Goal: Information Seeking & Learning: Learn about a topic

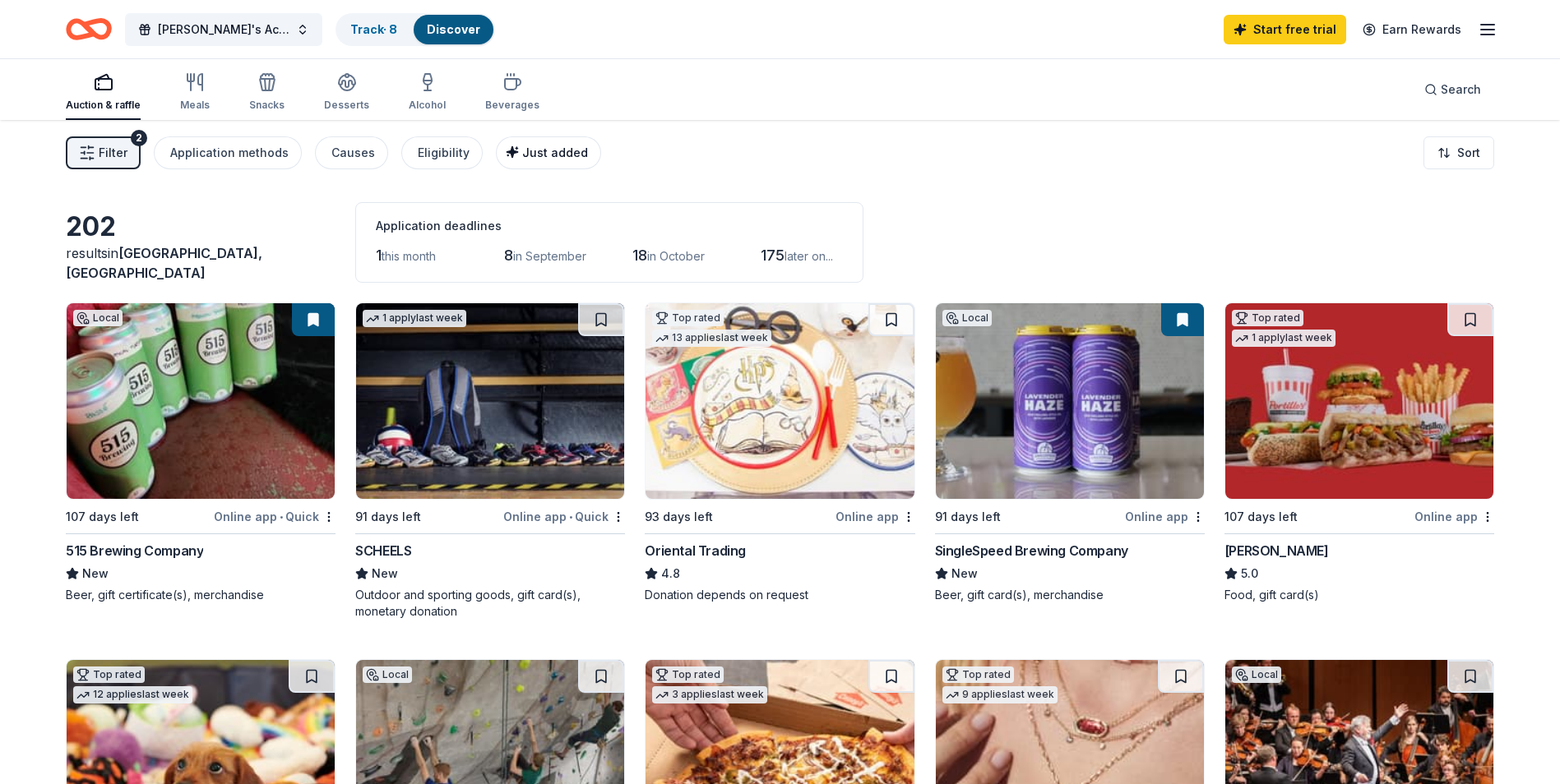
click at [522, 161] on div "Just added" at bounding box center [550, 152] width 76 height 20
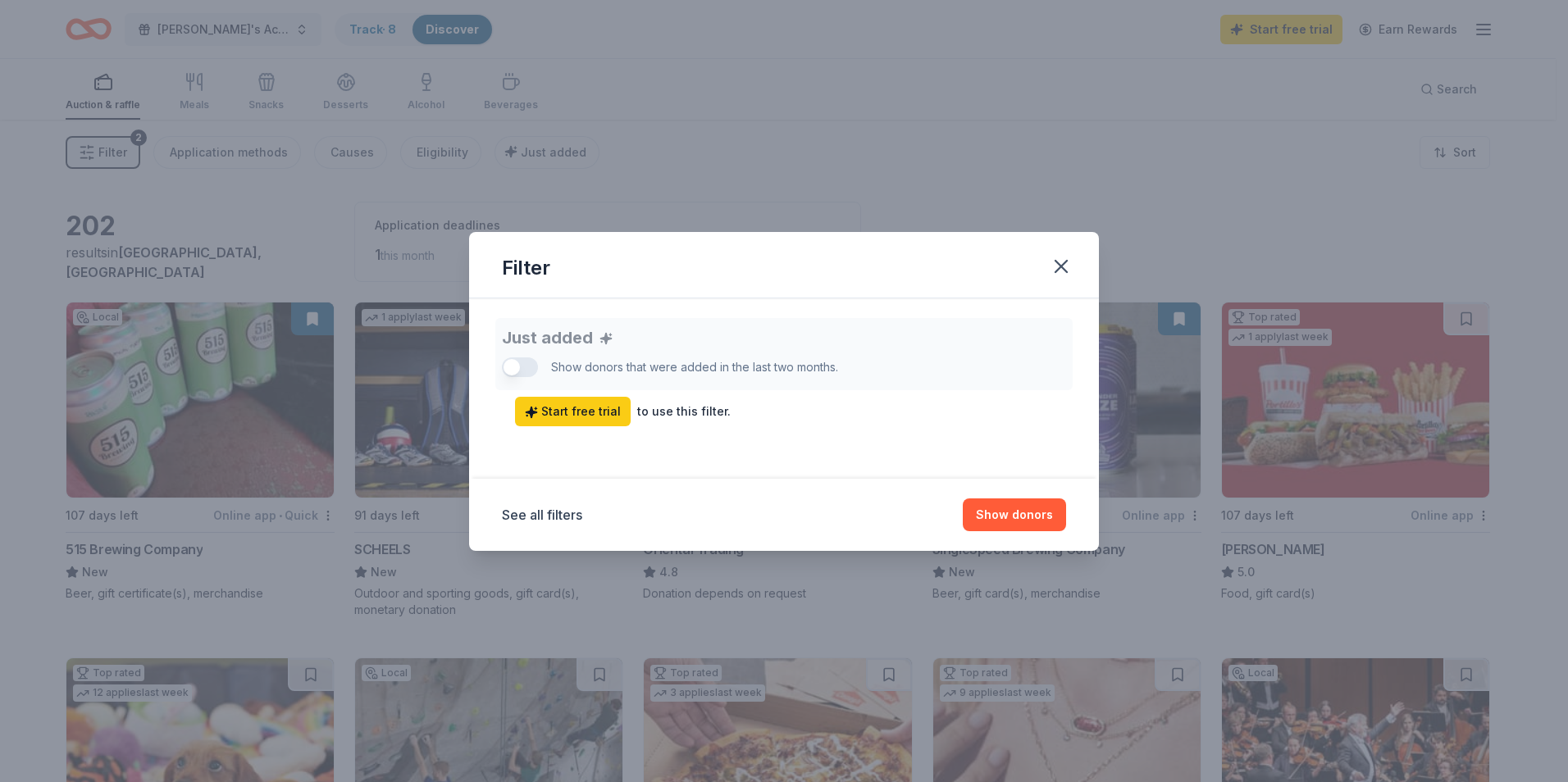
click at [527, 363] on div "Just added Show donors that were added in the last two months. Start free trial…" at bounding box center [784, 372] width 564 height 108
click at [1058, 262] on icon "button" at bounding box center [1062, 267] width 12 height 12
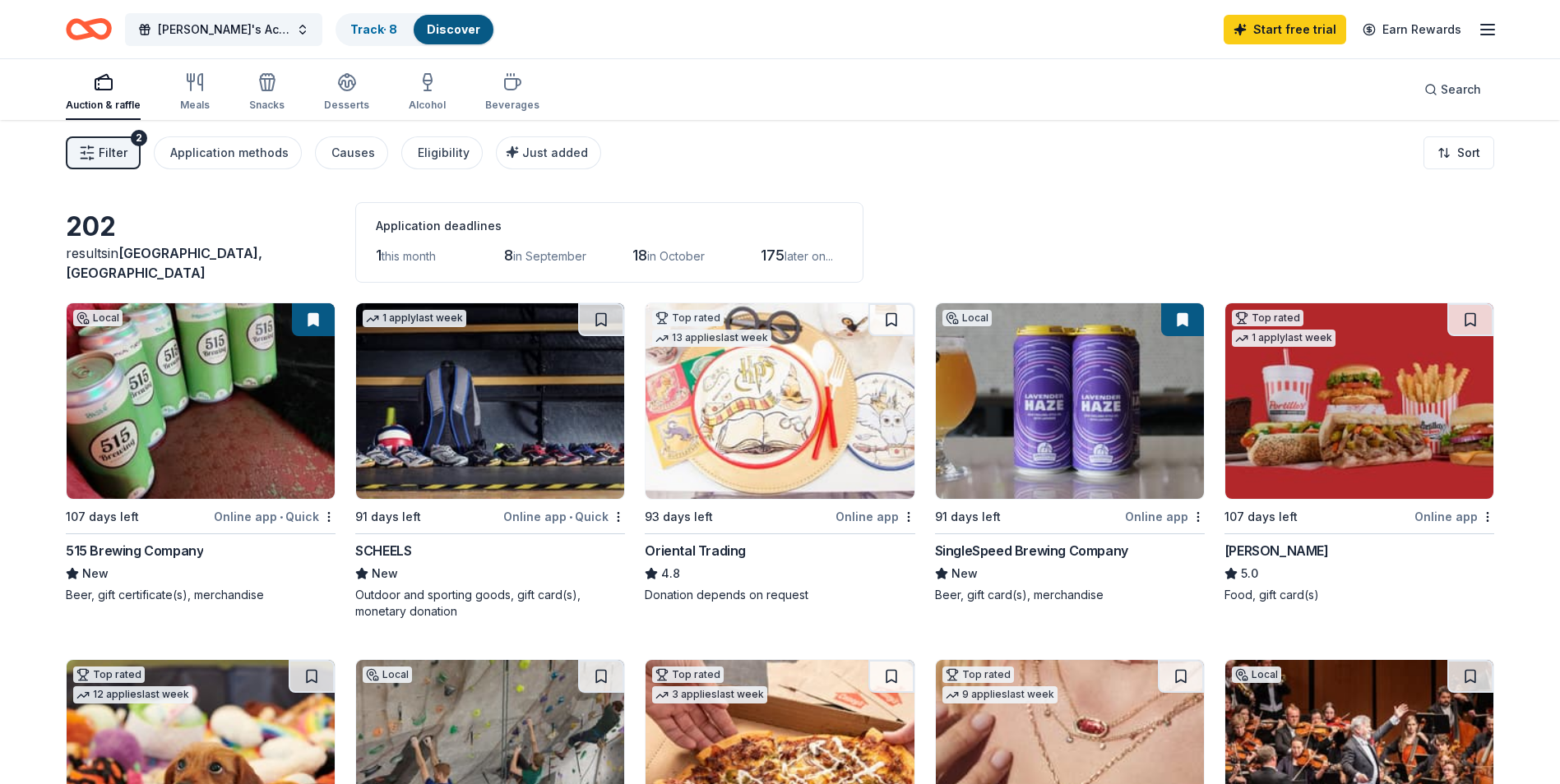
click at [955, 207] on div "202 results in Des Moines, IA Application deadlines 1 this month 8 in September…" at bounding box center [779, 243] width 1428 height 81
click at [309, 29] on button "[PERSON_NAME]'s Aces Legacy Classic" at bounding box center [224, 29] width 198 height 33
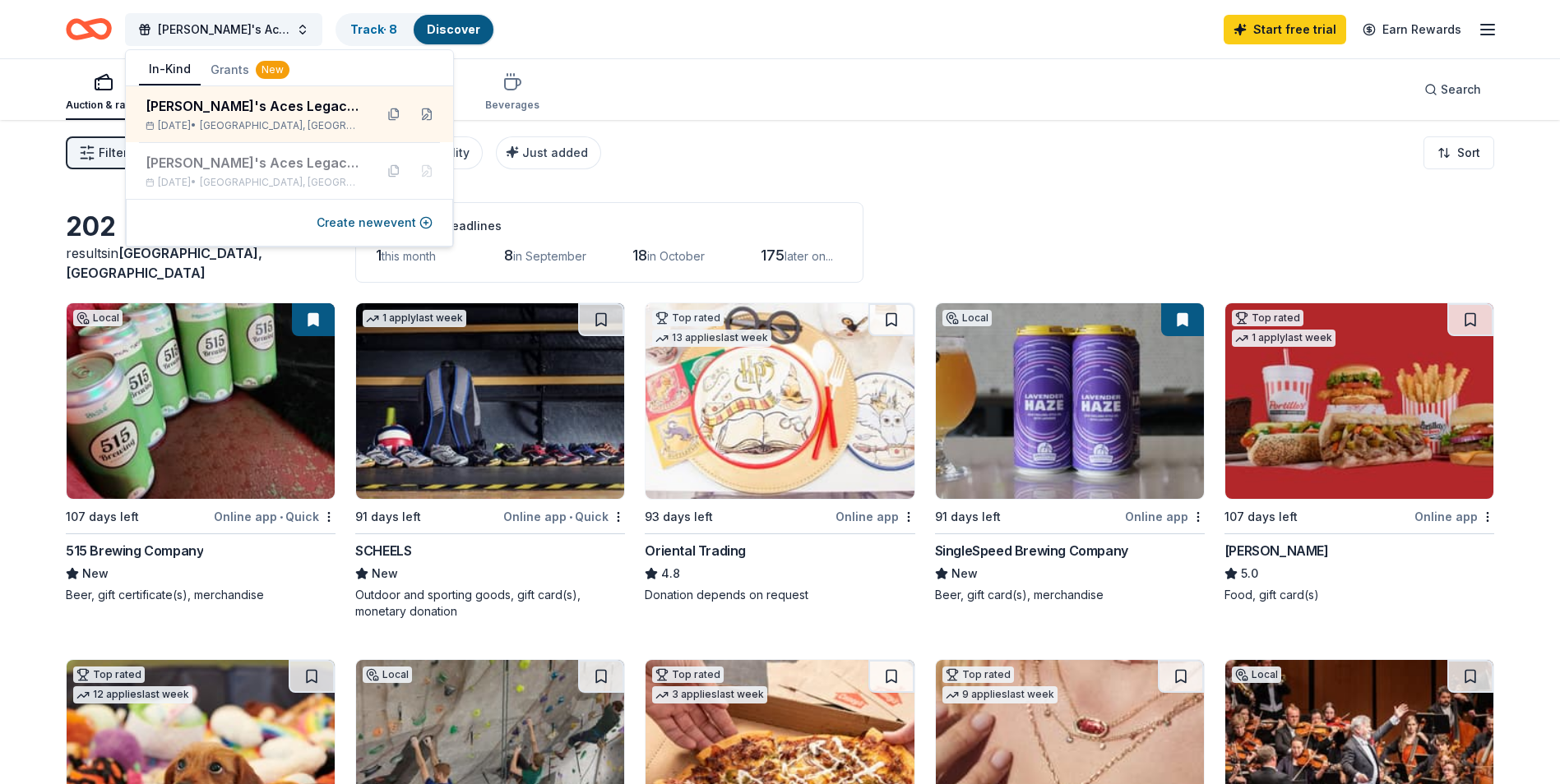
click at [747, 155] on div "Filter 2 Application methods Causes Eligibility Just added Sort" at bounding box center [780, 152] width 1560 height 66
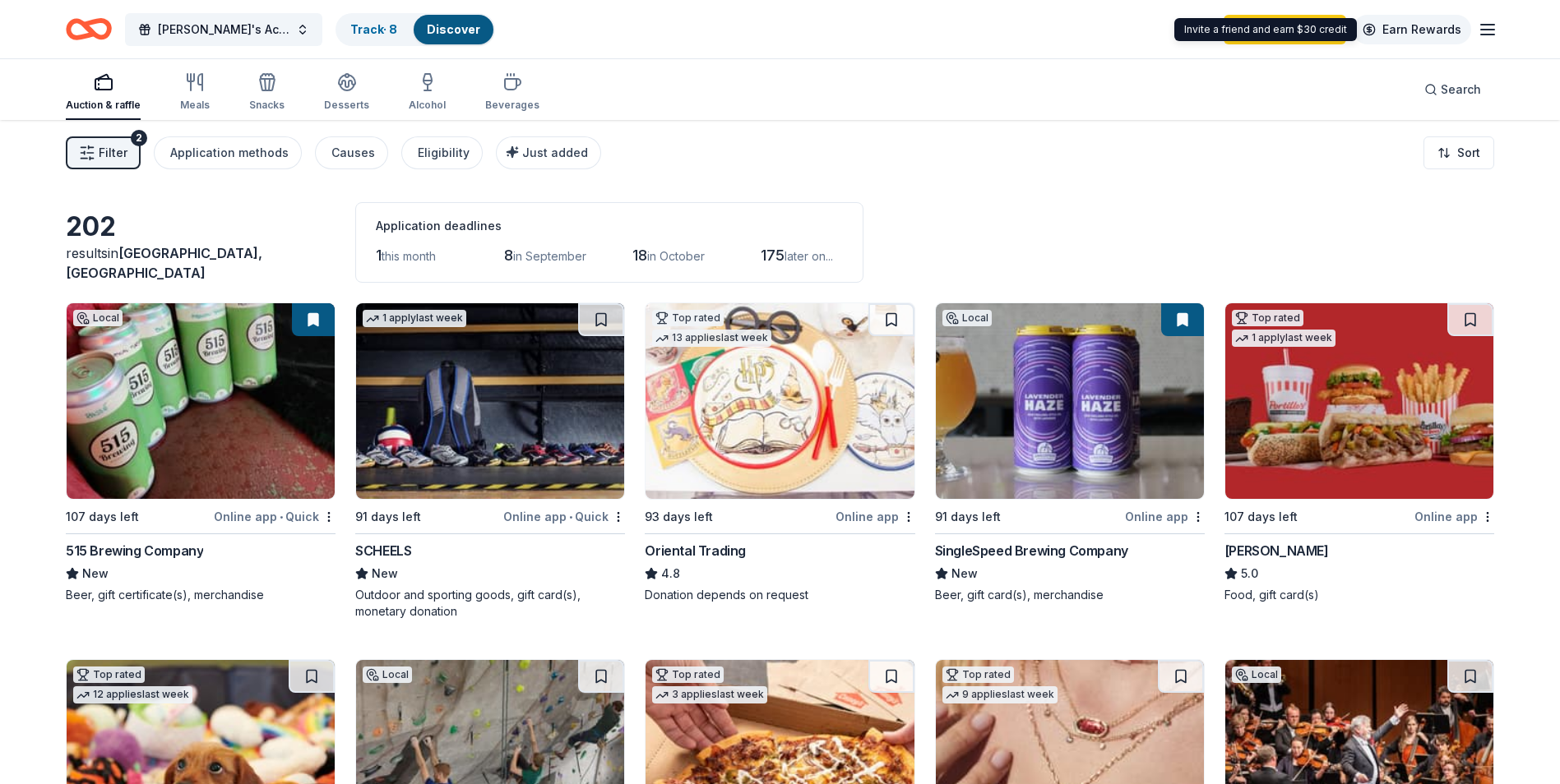
click at [1425, 24] on link "Earn Rewards" at bounding box center [1411, 29] width 118 height 30
click at [123, 151] on span "Filter" at bounding box center [113, 152] width 29 height 20
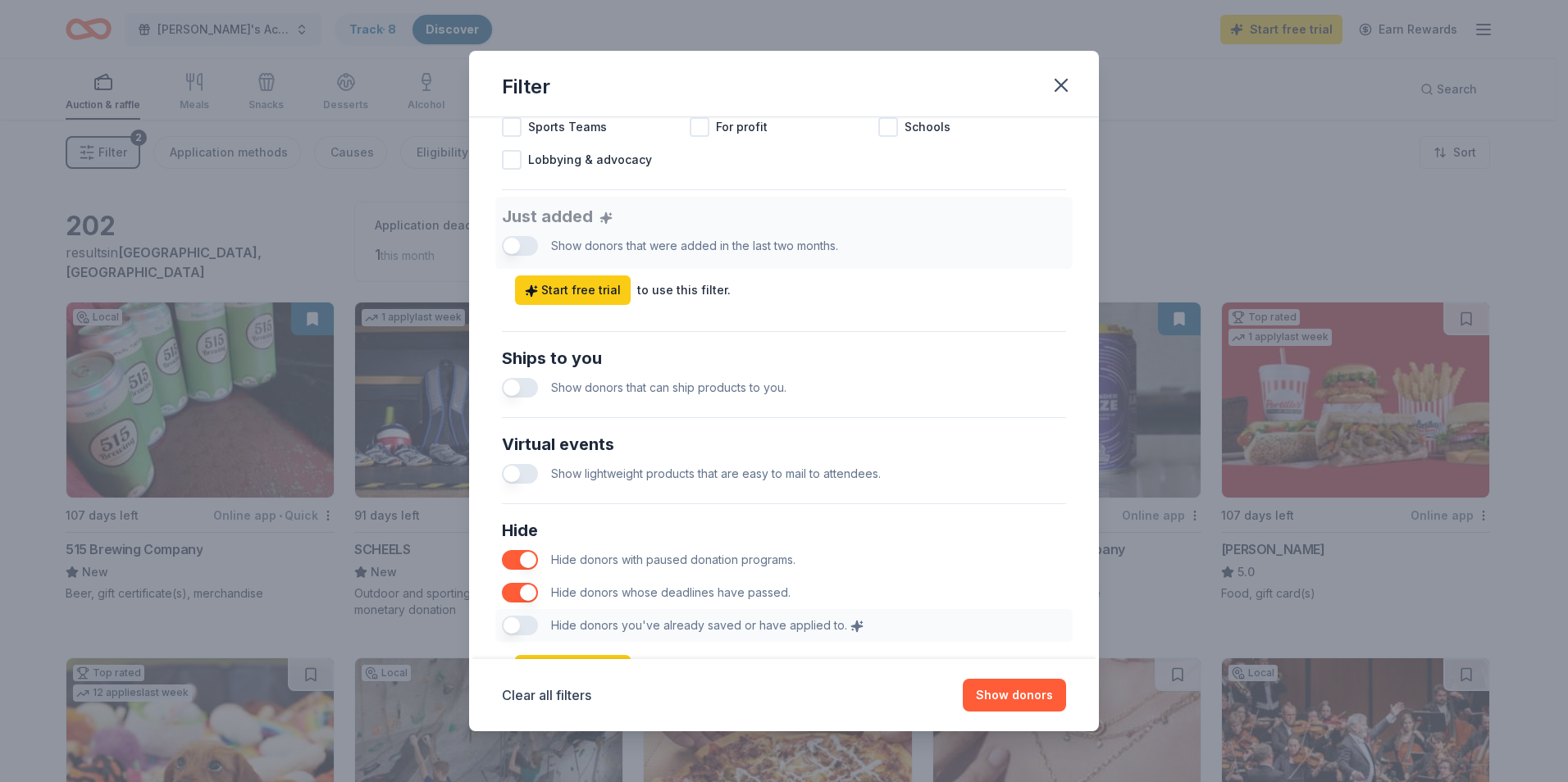
scroll to position [650, 0]
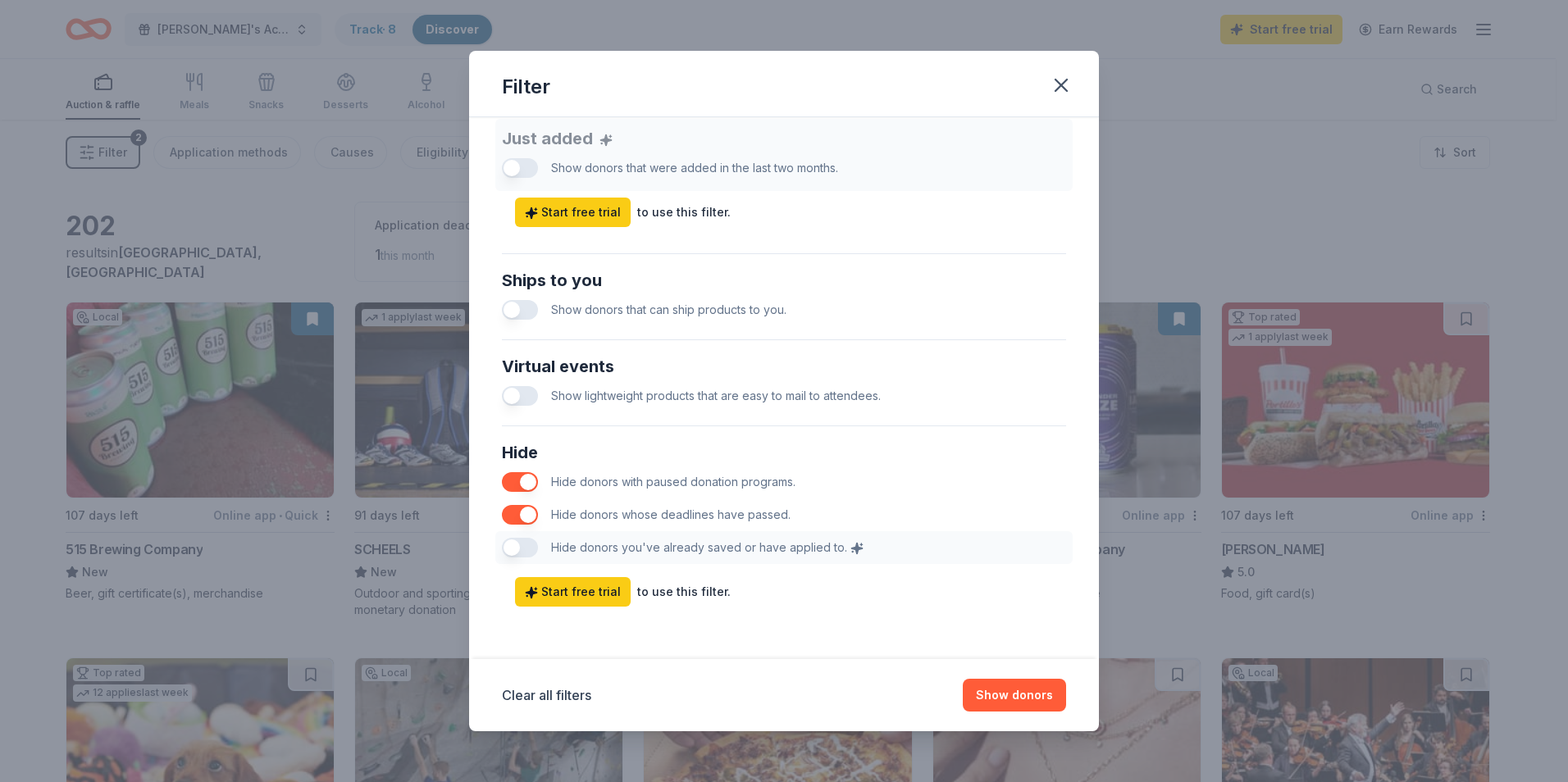
click at [509, 316] on button "button" at bounding box center [520, 309] width 36 height 20
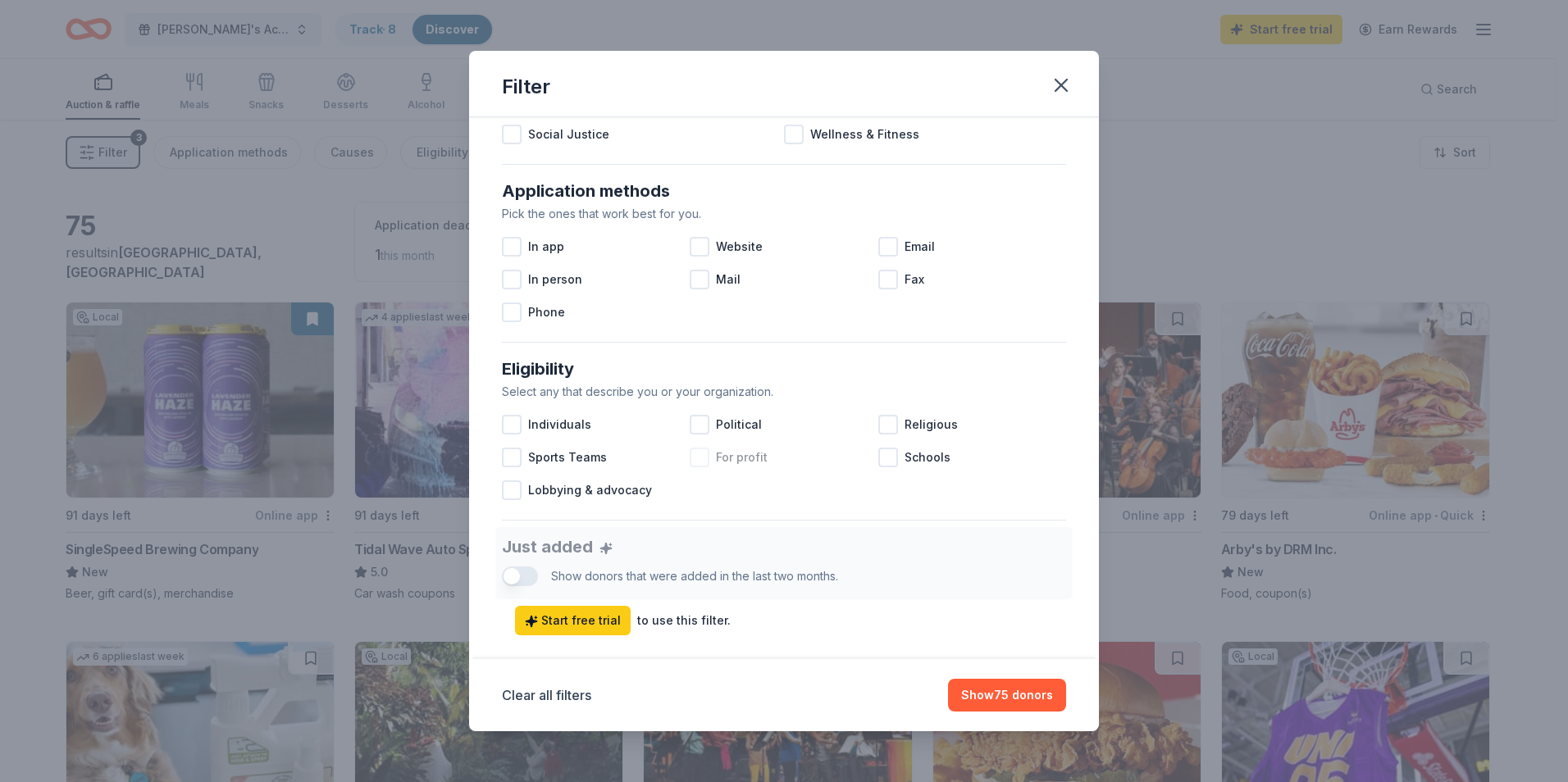
scroll to position [76, 0]
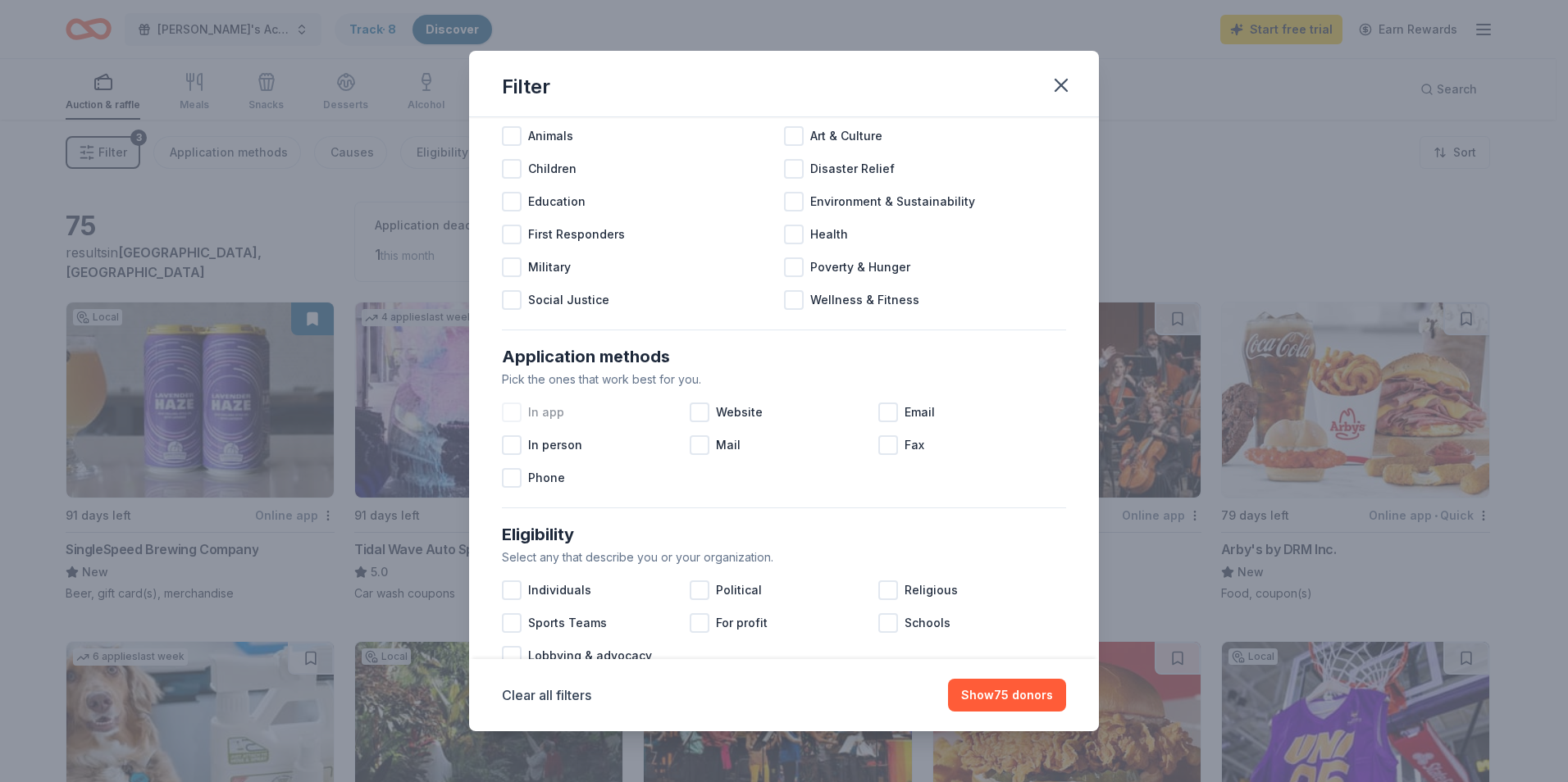
click at [508, 415] on div at bounding box center [511, 412] width 20 height 20
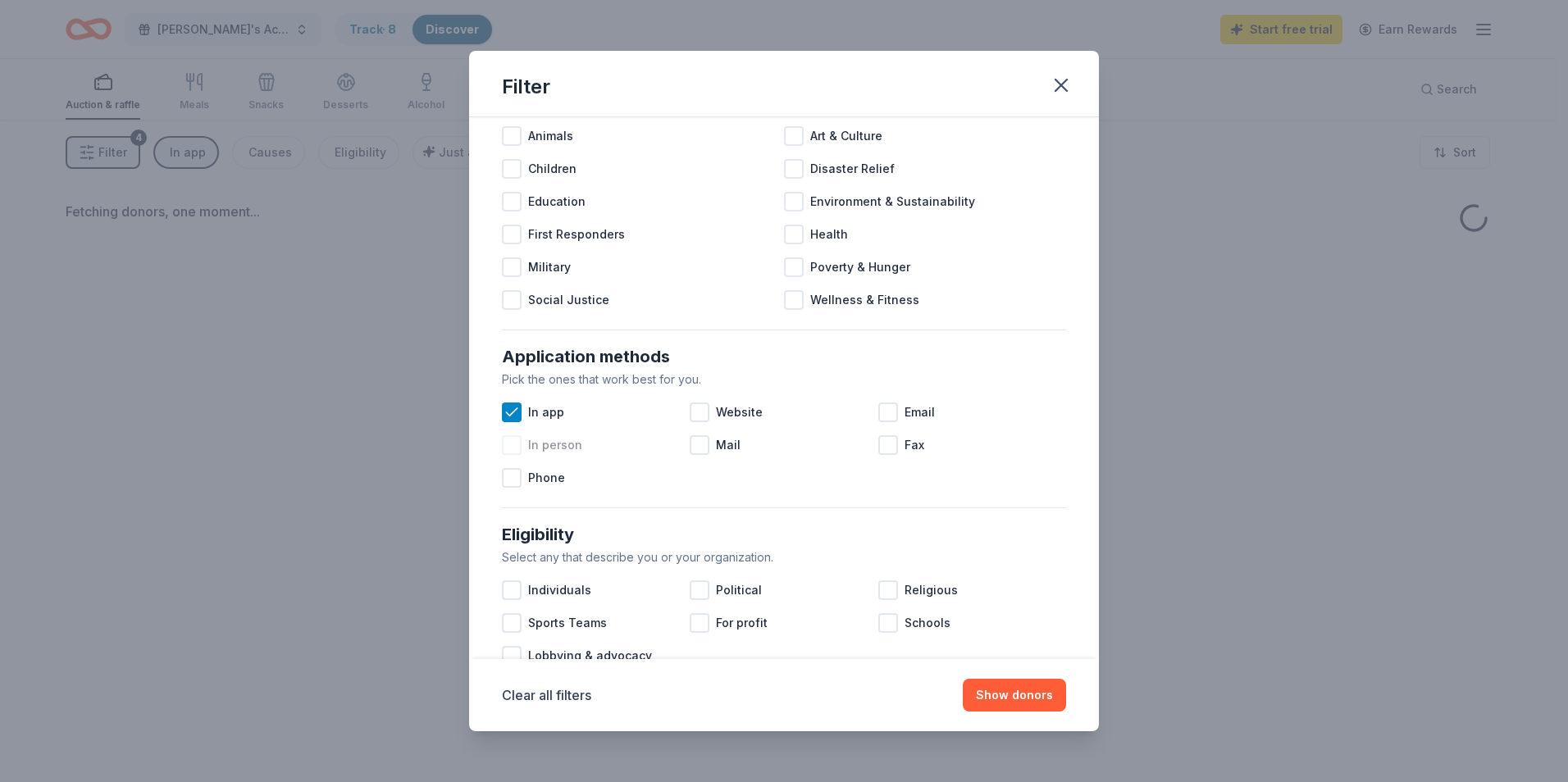
click at [510, 445] on div at bounding box center [511, 445] width 20 height 20
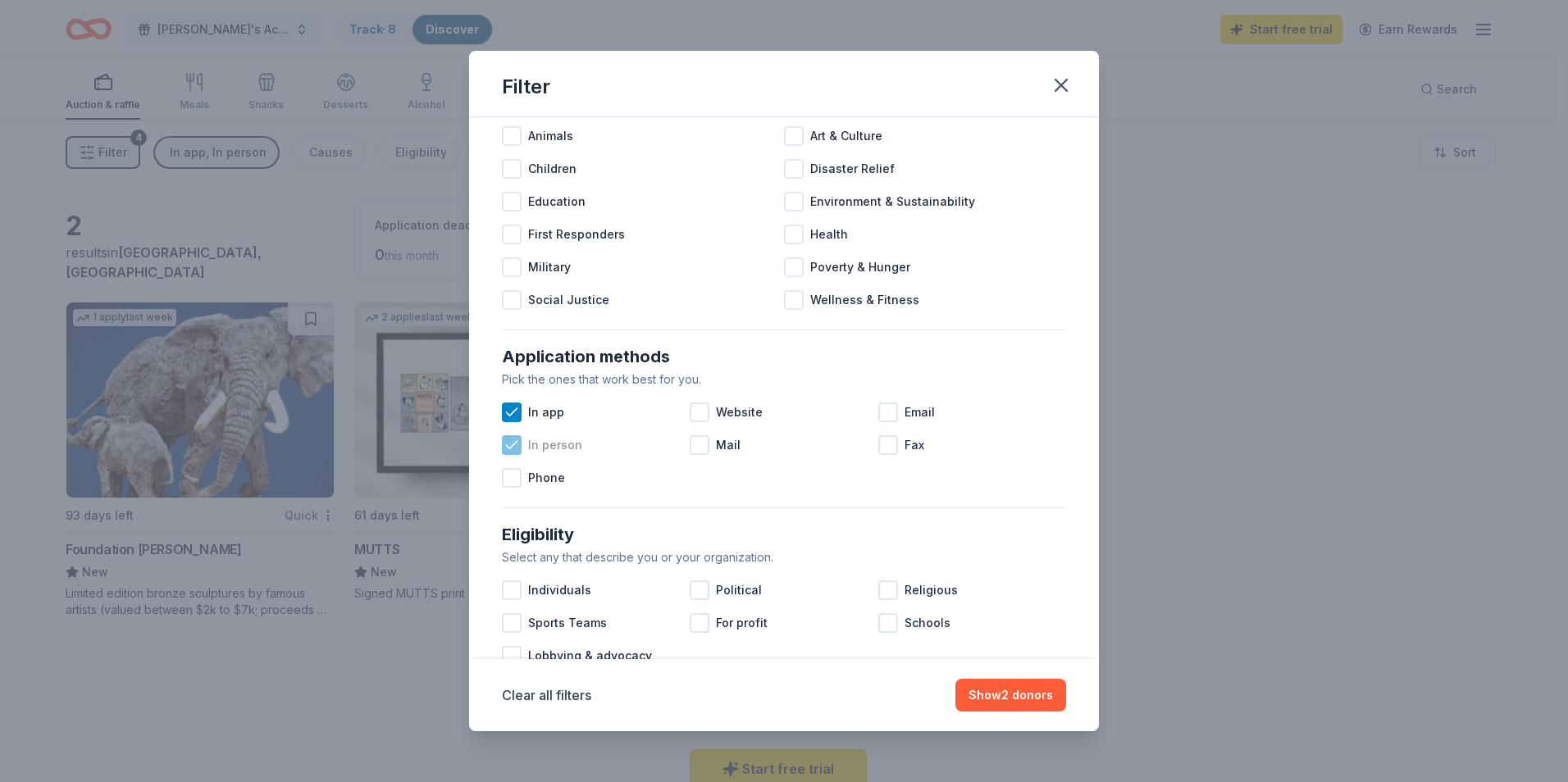
drag, startPoint x: 513, startPoint y: 447, endPoint x: 581, endPoint y: 430, distance: 70.1
click at [515, 446] on icon at bounding box center [511, 445] width 16 height 16
click at [505, 410] on icon at bounding box center [511, 412] width 16 height 16
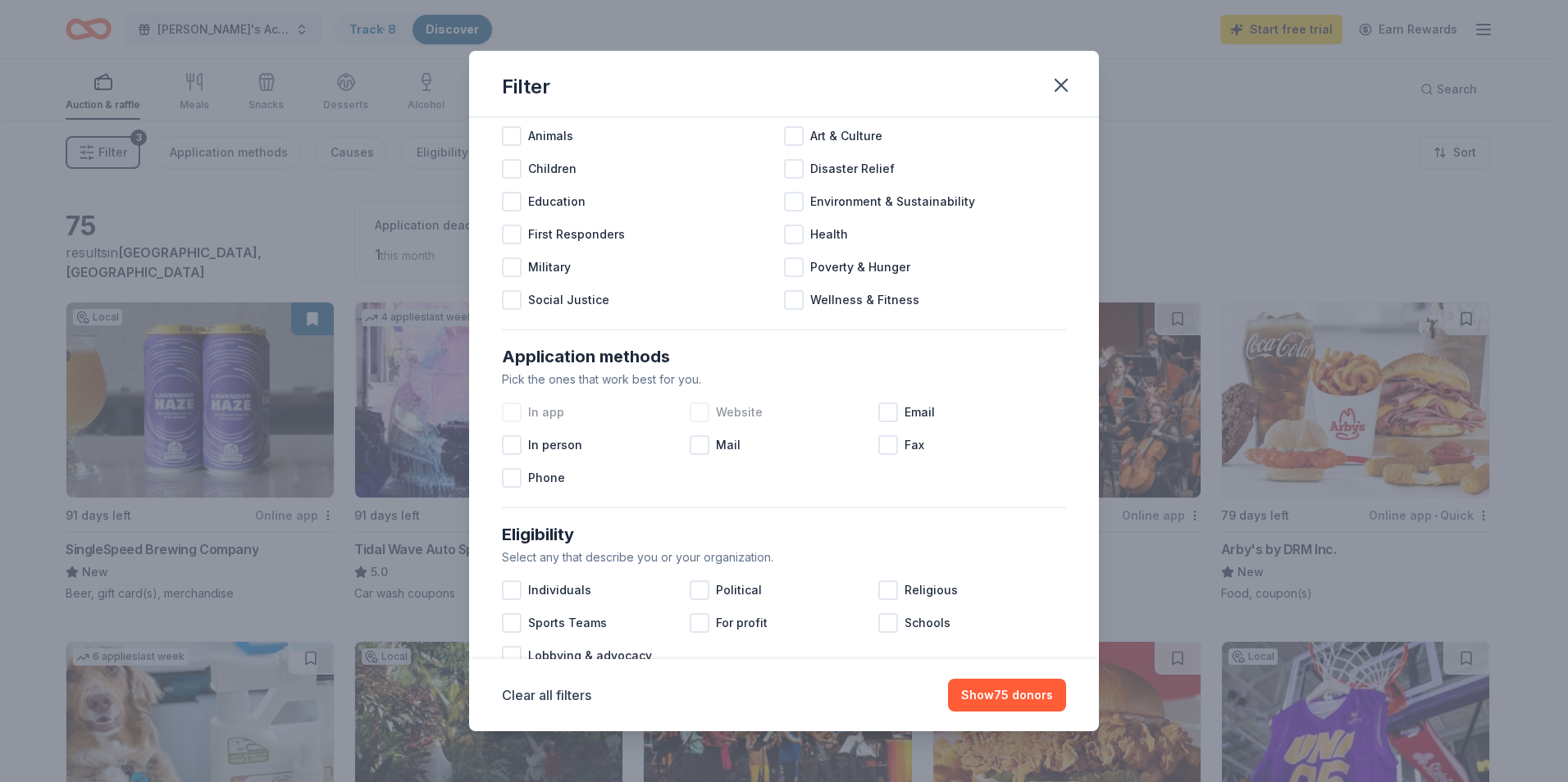
click at [705, 413] on div at bounding box center [699, 412] width 20 height 20
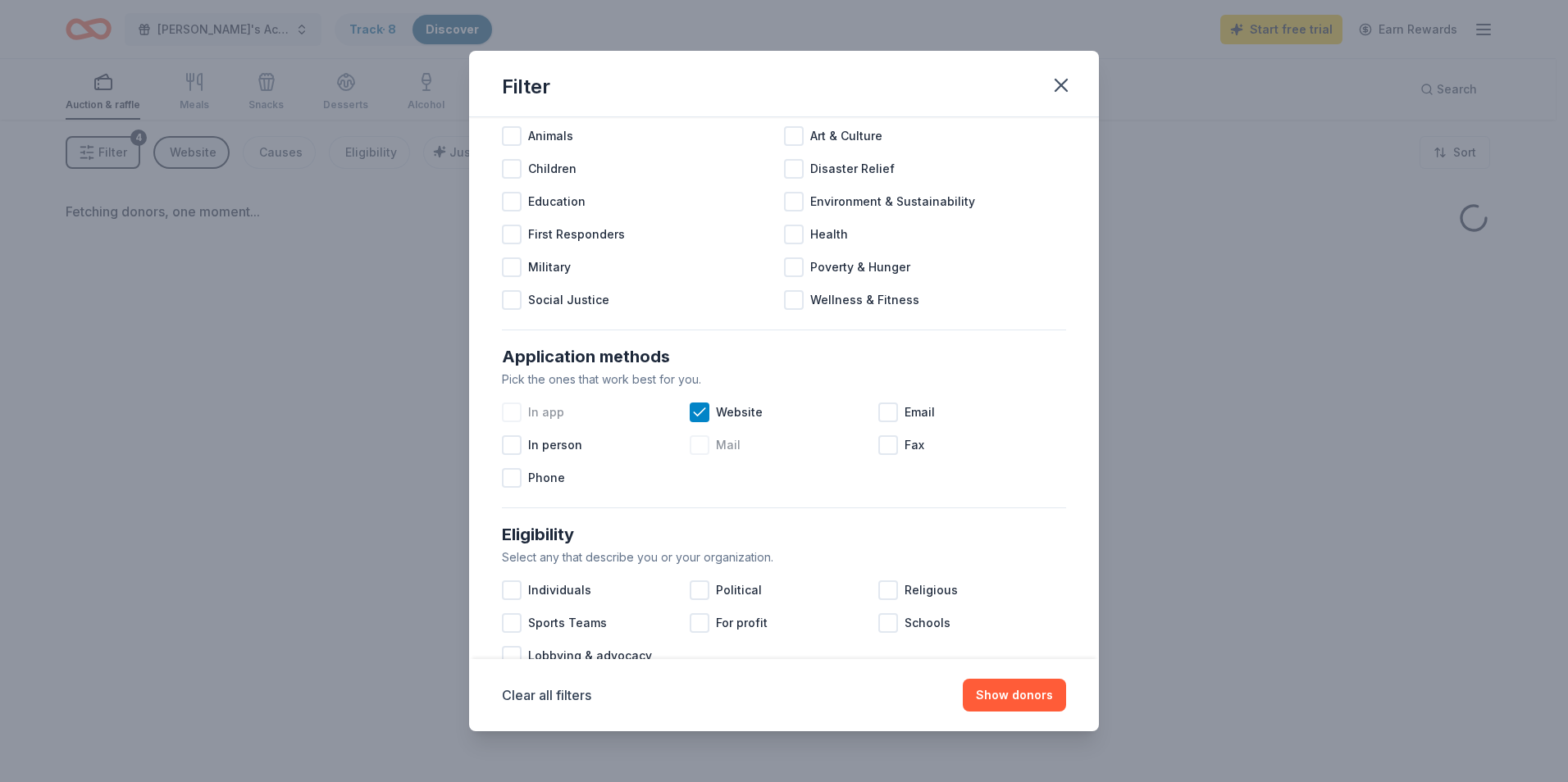
click at [699, 445] on div at bounding box center [699, 445] width 20 height 20
click at [878, 403] on div at bounding box center [888, 412] width 20 height 20
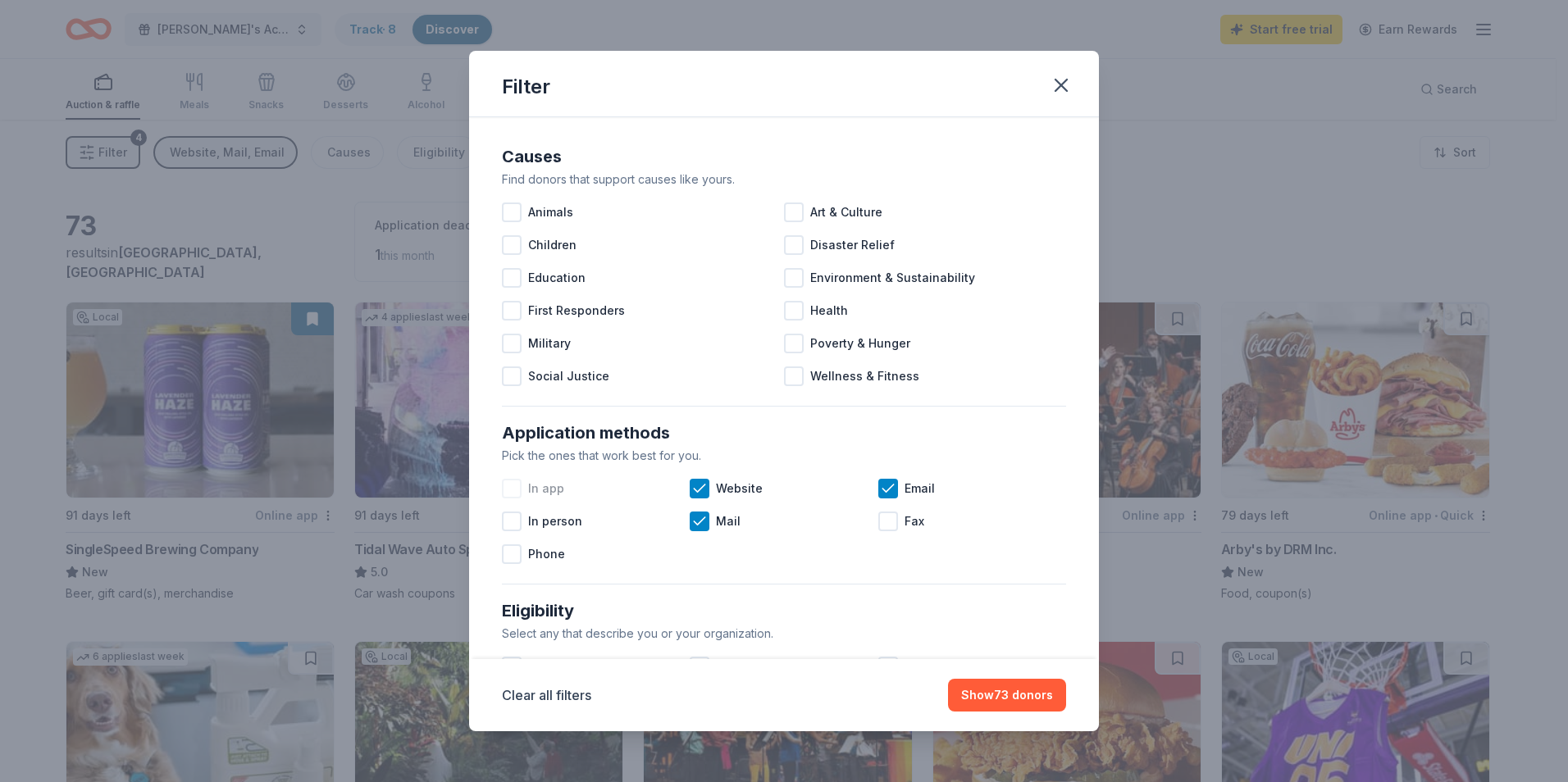
click at [1012, 695] on button "Show 73 donors" at bounding box center [1007, 695] width 118 height 33
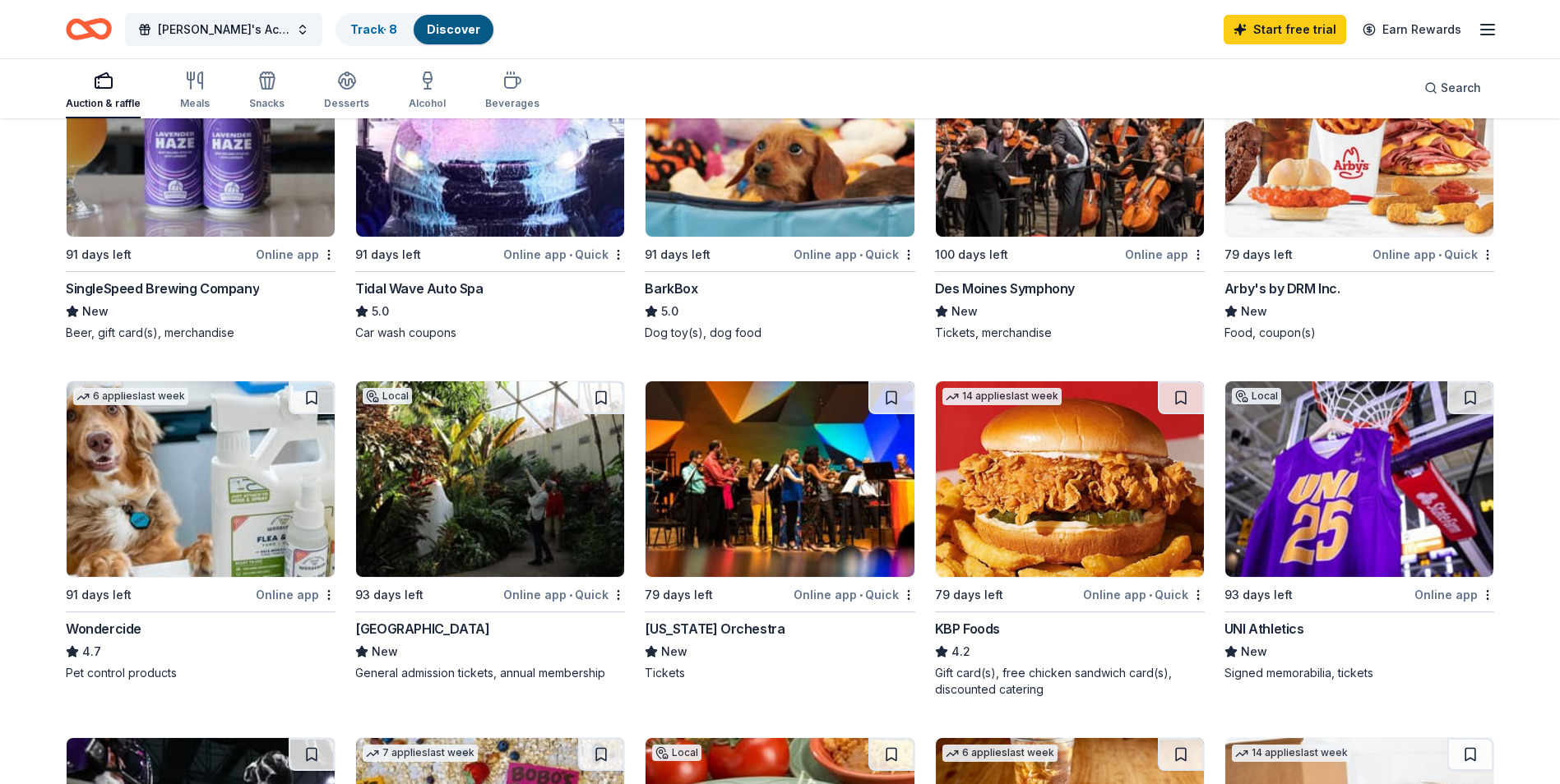
scroll to position [329, 0]
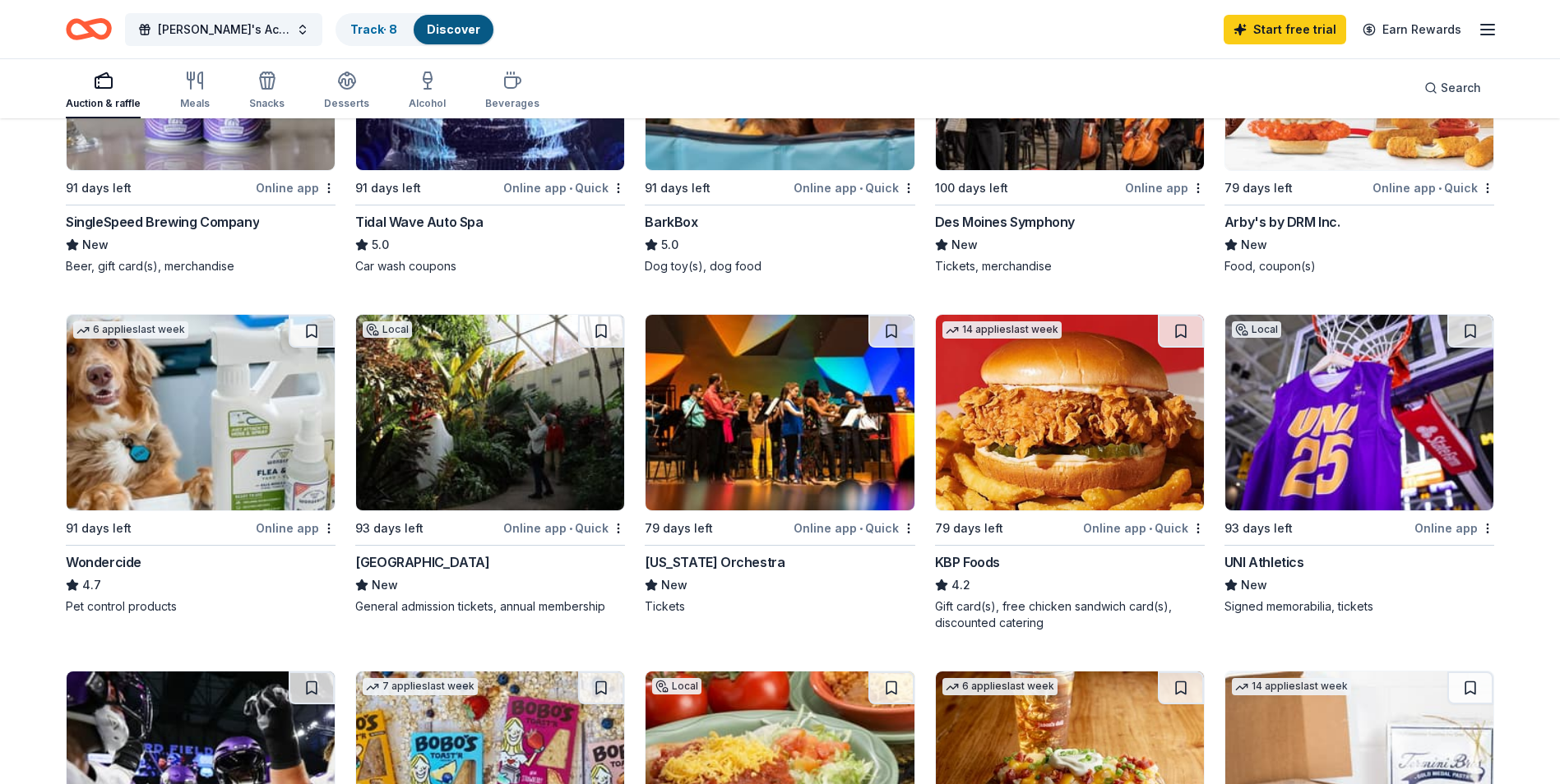
drag, startPoint x: 355, startPoint y: 559, endPoint x: 1474, endPoint y: 60, distance: 1225.2
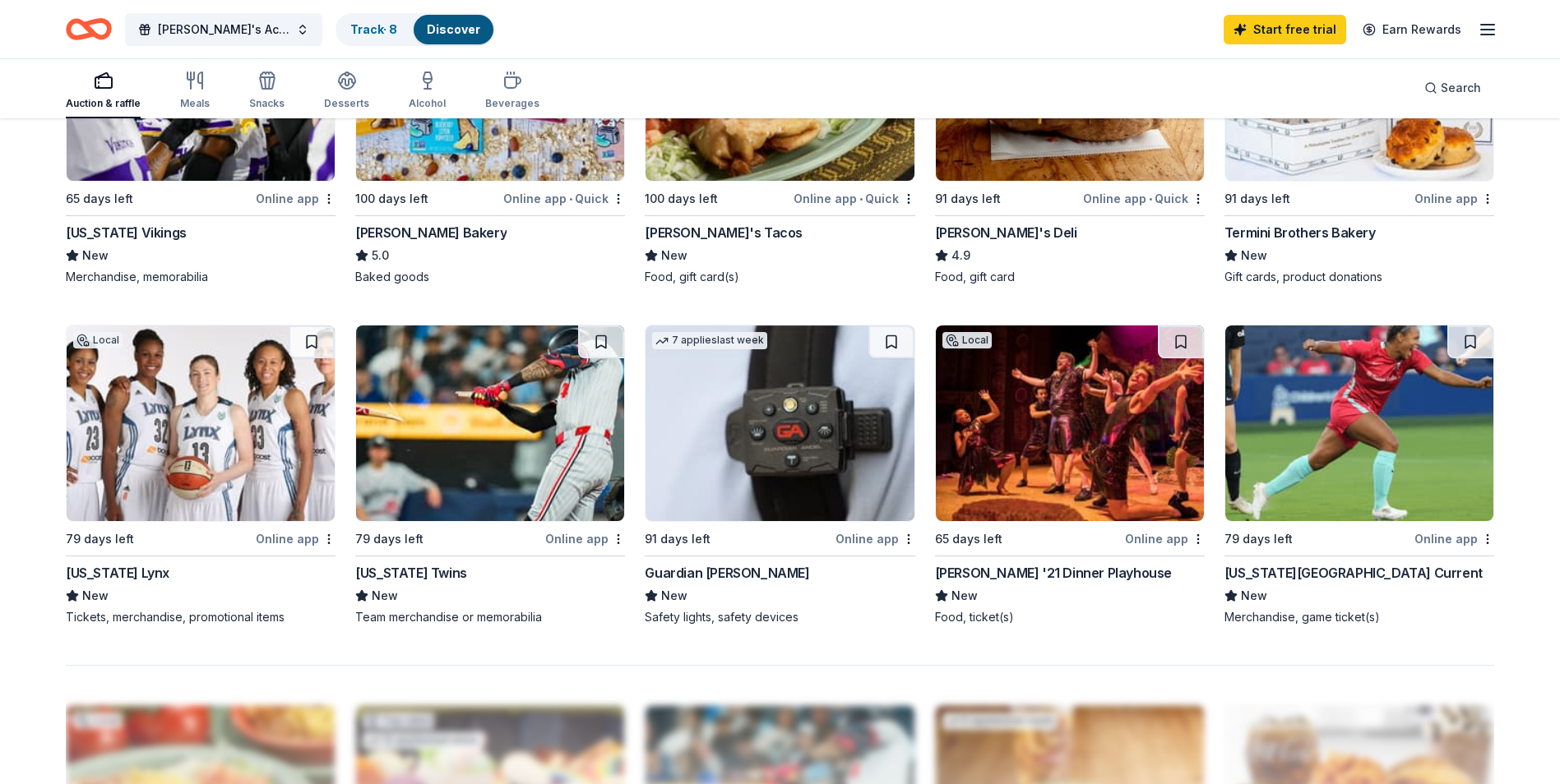
scroll to position [987, 0]
